Goal: Transaction & Acquisition: Purchase product/service

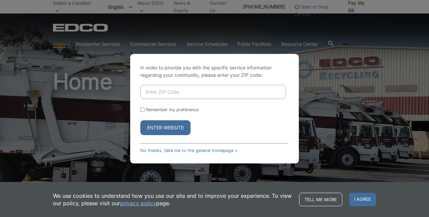
click at [158, 94] on input "Enter ZIP Code" at bounding box center [213, 92] width 146 height 14
type input "92069"
click at [143, 110] on input "Remember my preference" at bounding box center [142, 109] width 4 height 4
checkbox input "true"
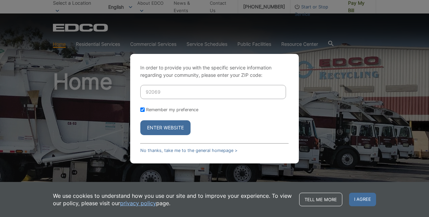
click at [180, 129] on button "Enter Website" at bounding box center [165, 127] width 50 height 15
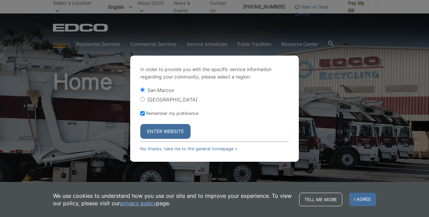
click at [168, 131] on button "Enter Website" at bounding box center [165, 131] width 50 height 15
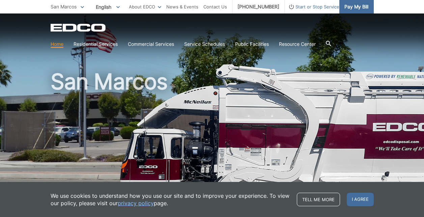
click at [353, 7] on span "Pay My Bill" at bounding box center [356, 6] width 24 height 7
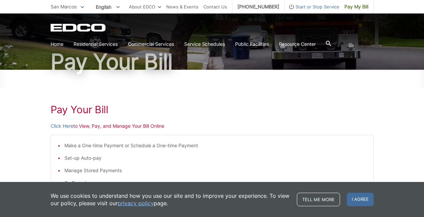
scroll to position [67, 0]
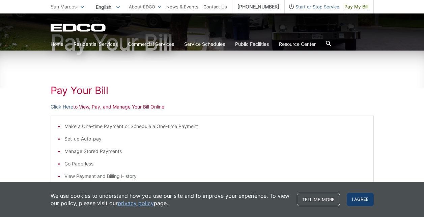
click at [363, 196] on span "I agree" at bounding box center [359, 199] width 27 height 13
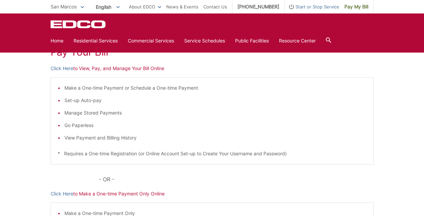
scroll to position [72, 0]
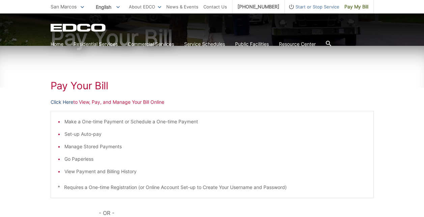
click at [67, 101] on link "Click Here" at bounding box center [62, 101] width 23 height 7
